Goal: Find specific page/section: Find specific page/section

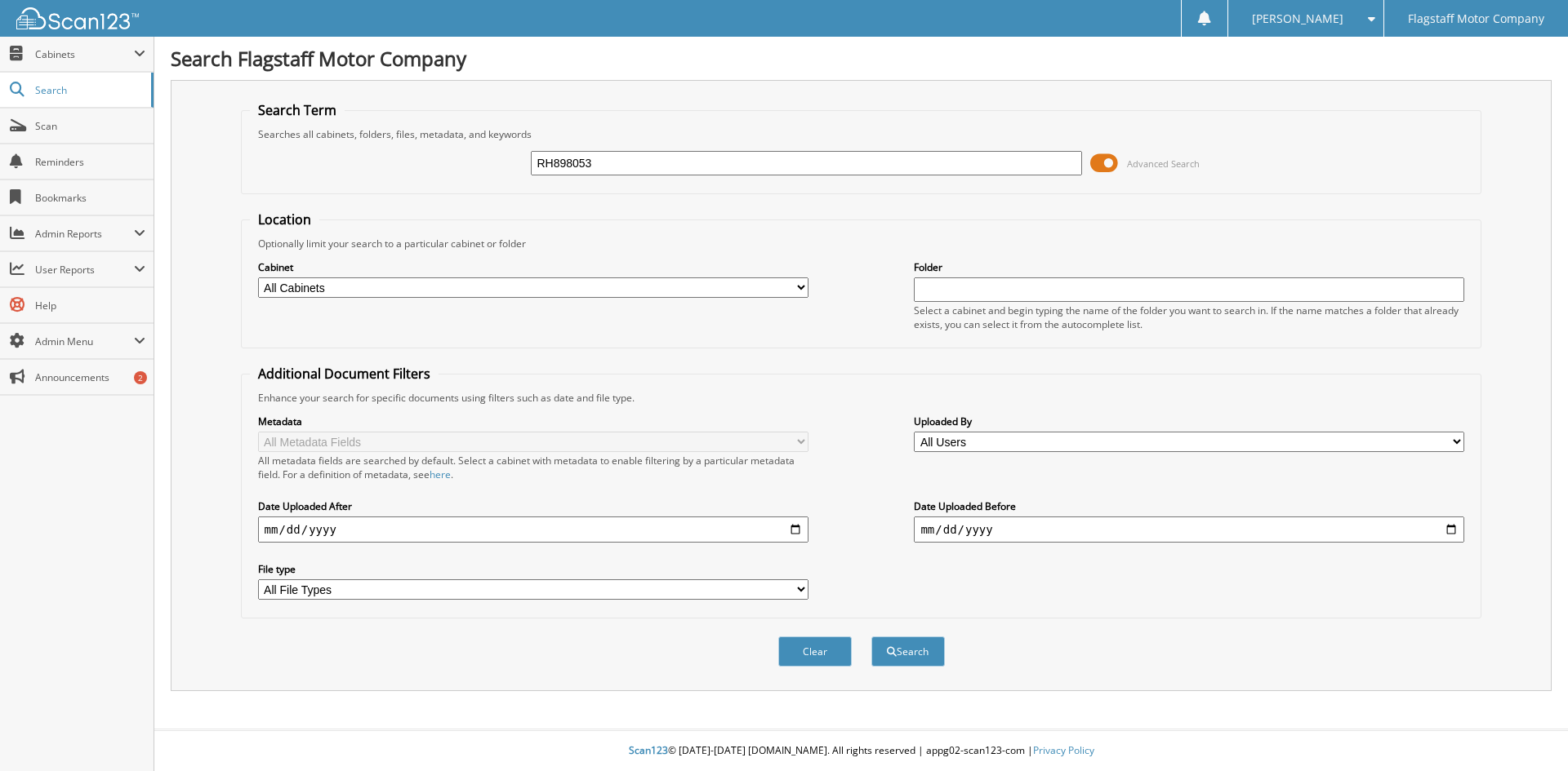
type input "RH898053"
click at [871, 636] on button "Search" at bounding box center [907, 651] width 73 height 30
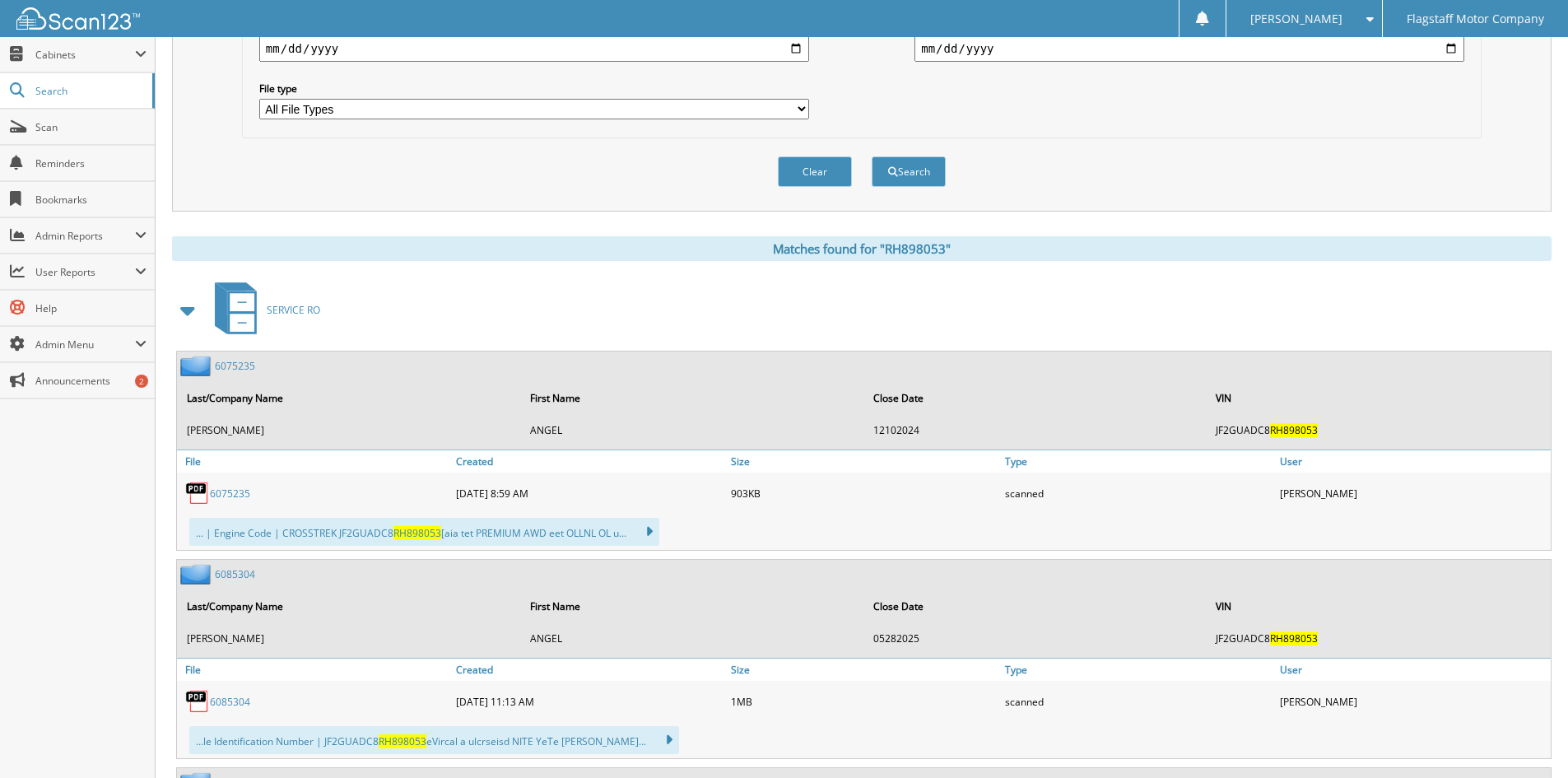
scroll to position [576, 0]
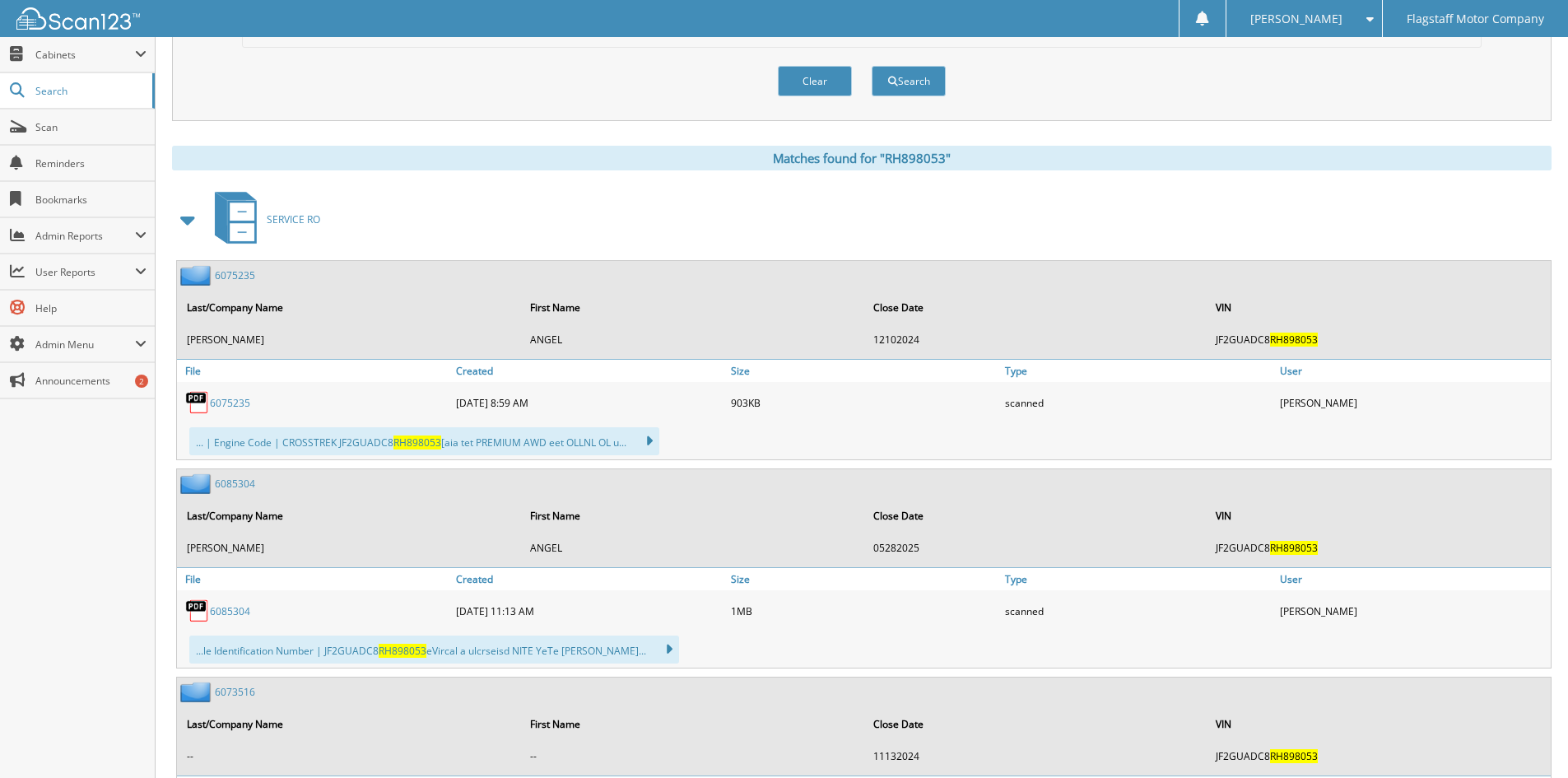
click at [180, 217] on span at bounding box center [188, 220] width 23 height 30
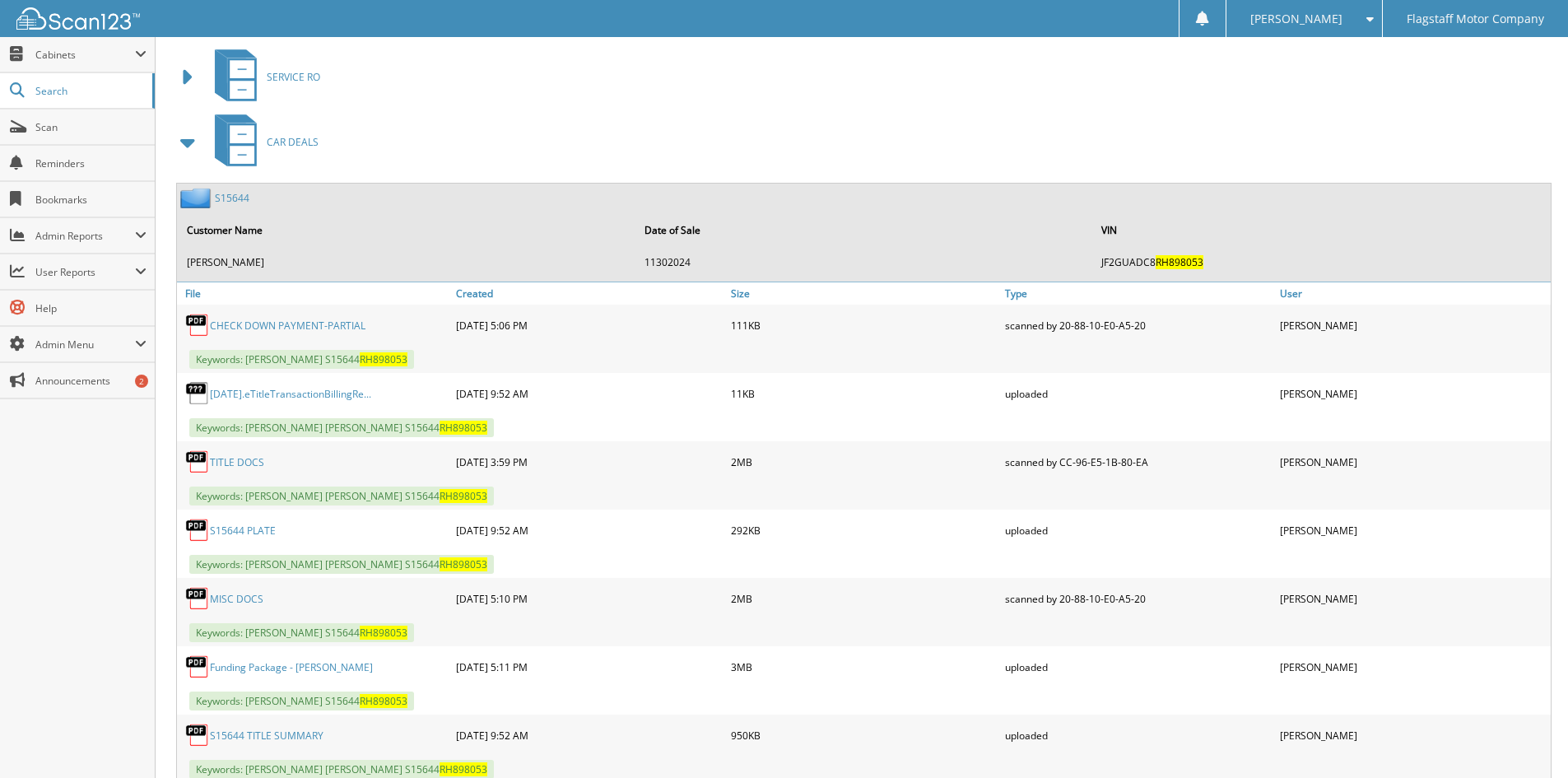
scroll to position [843, 0]
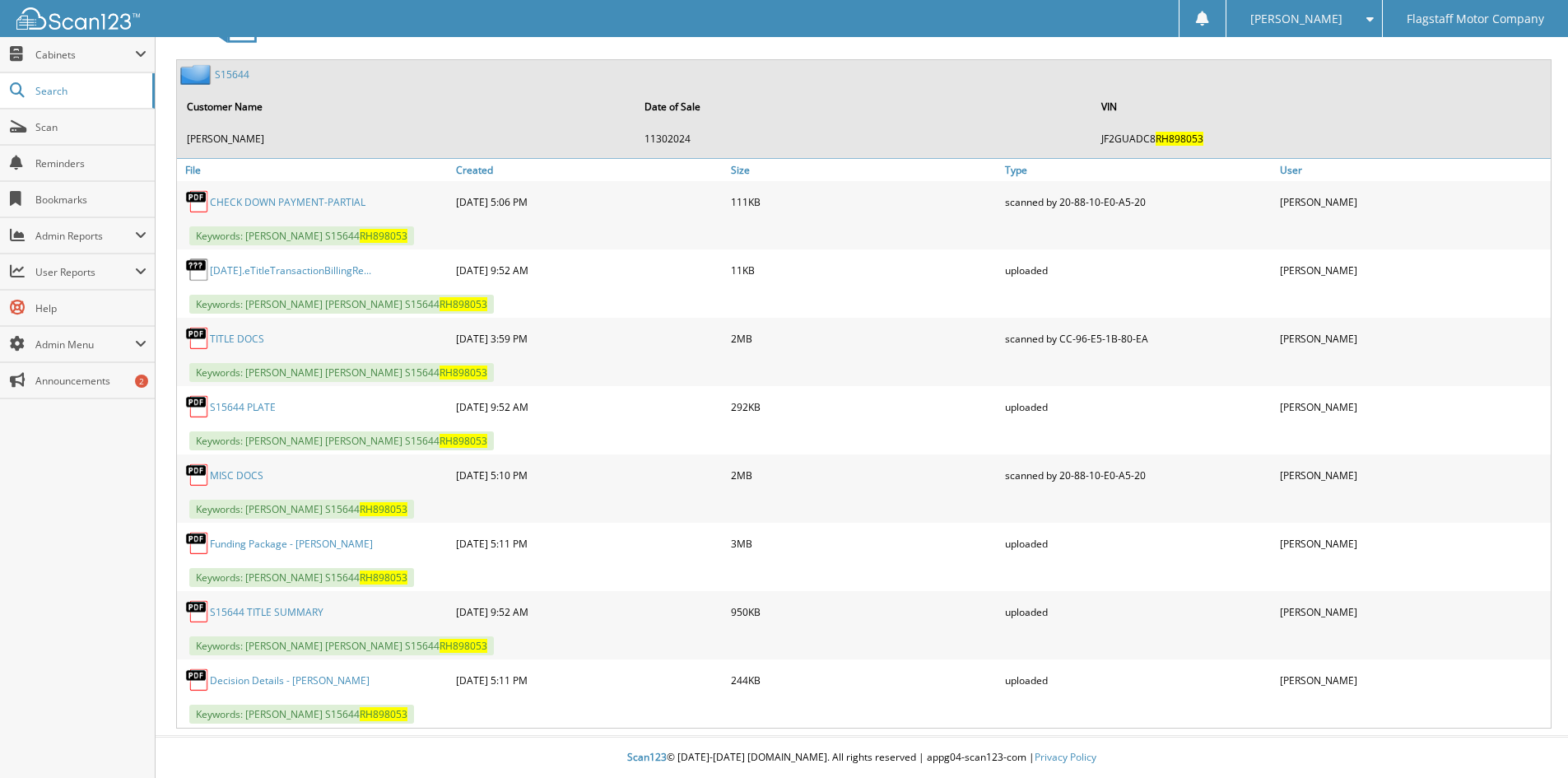
click at [242, 478] on link "MISC DOCS" at bounding box center [236, 476] width 53 height 14
drag, startPoint x: 444, startPoint y: 446, endPoint x: 243, endPoint y: 435, distance: 201.3
click at [243, 435] on span "Keywords: [PERSON_NAME] [PERSON_NAME] S15644 RH898053" at bounding box center [341, 440] width 304 height 19
copy span "[PERSON_NAME] [PERSON_NAME] S15644 RH898053"
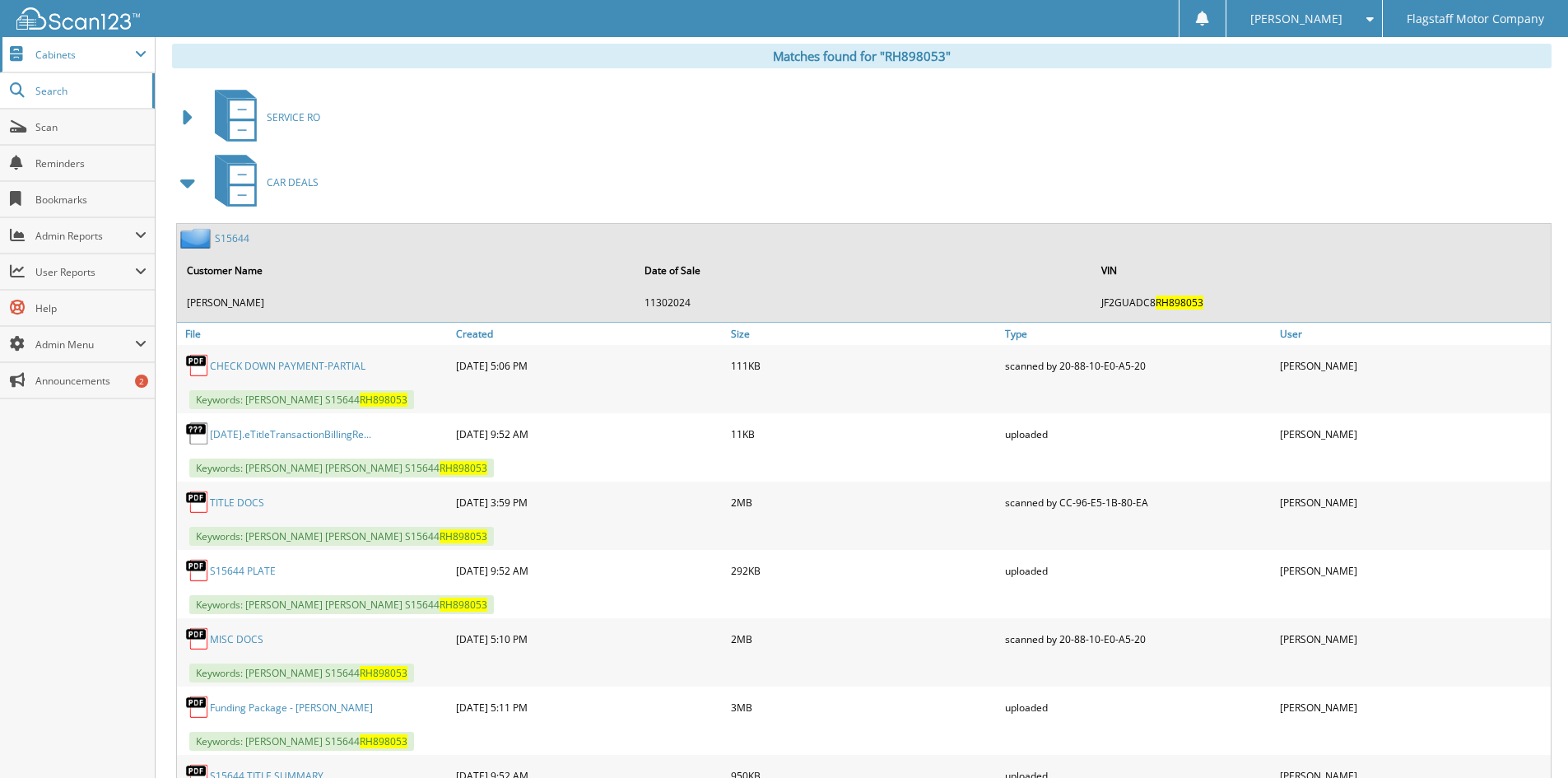
click at [66, 62] on span "Cabinets" at bounding box center [77, 55] width 155 height 35
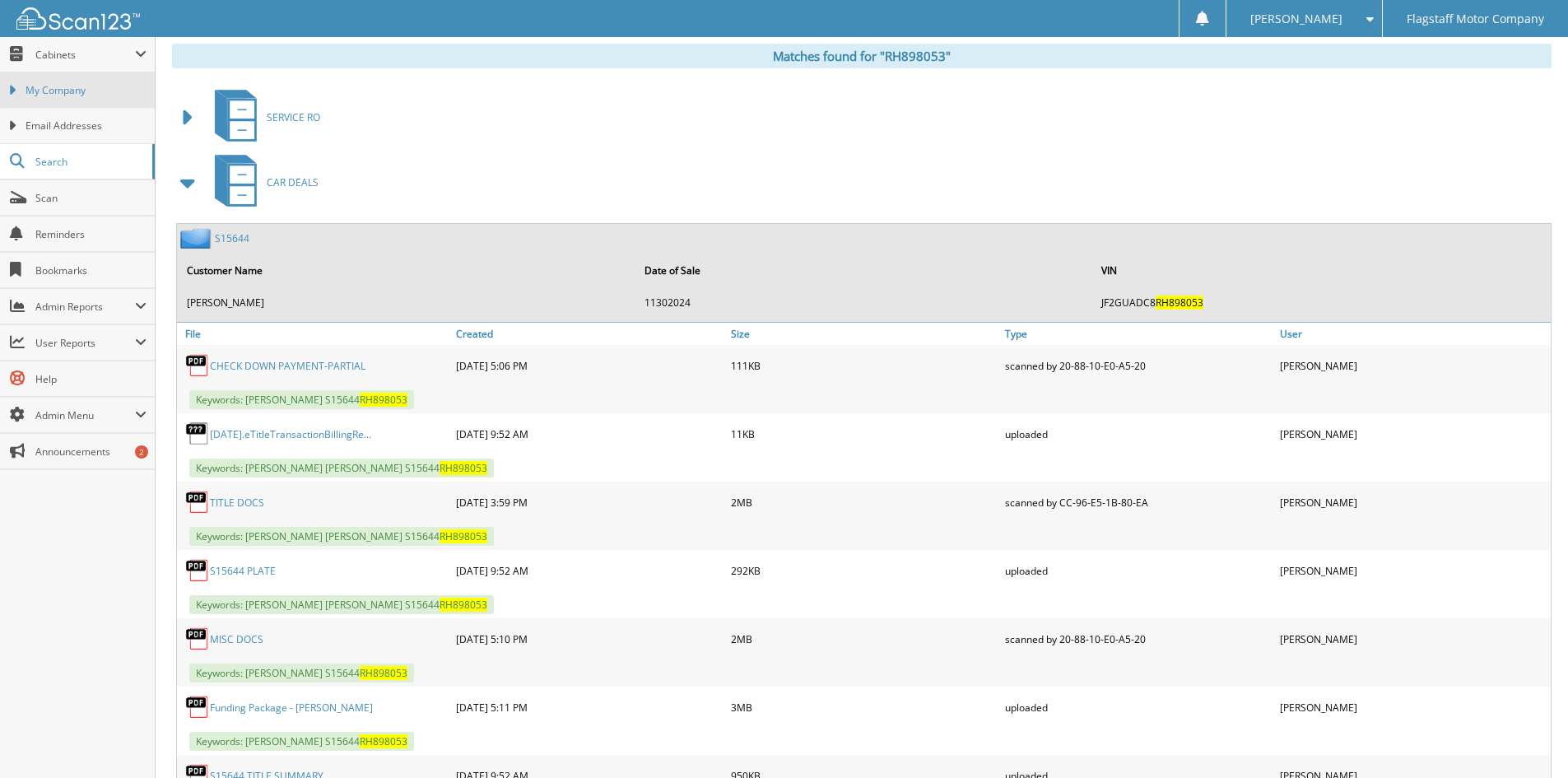
click at [61, 98] on link "My Company" at bounding box center [77, 91] width 155 height 35
